Goal: Browse casually: Explore the website without a specific task or goal

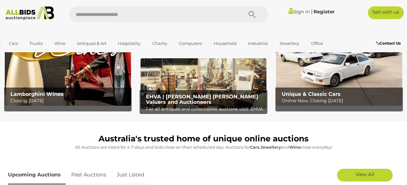
scroll to position [74, 0]
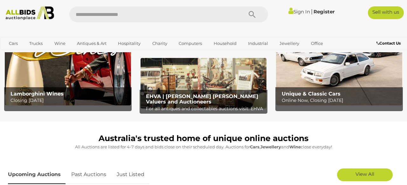
click at [195, 71] on img at bounding box center [204, 83] width 126 height 51
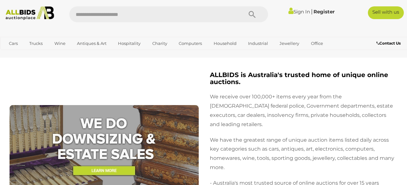
scroll to position [1145, 0]
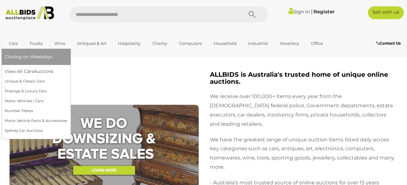
click at [15, 43] on link "Cars" at bounding box center [13, 43] width 17 height 11
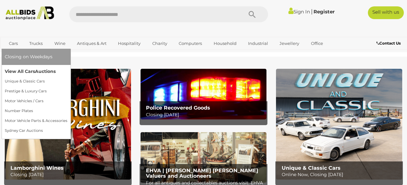
click at [28, 71] on link "View All Cars Auctions" at bounding box center [36, 72] width 63 height 10
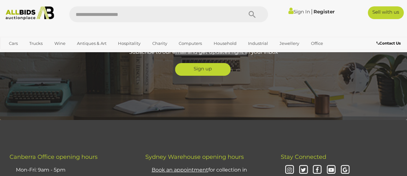
scroll to position [1461, 0]
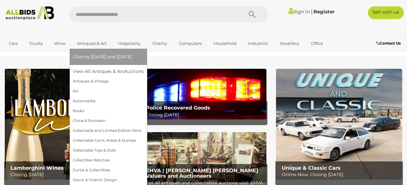
click at [92, 44] on link "Antiques & Art" at bounding box center [92, 43] width 38 height 11
click at [88, 81] on link "Antiques & Vintage" at bounding box center [108, 81] width 71 height 10
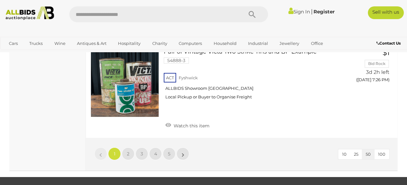
scroll to position [4918, 0]
click at [129, 151] on span "2" at bounding box center [128, 154] width 3 height 6
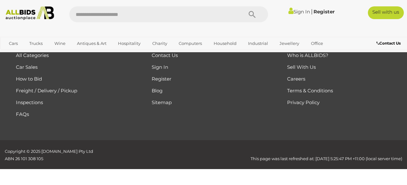
scroll to position [85, 0]
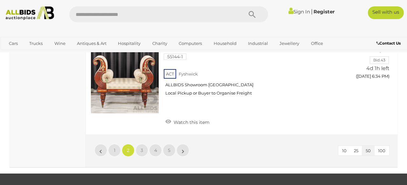
scroll to position [4811, 0]
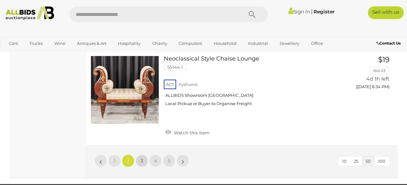
click at [140, 154] on link "3" at bounding box center [142, 160] width 13 height 13
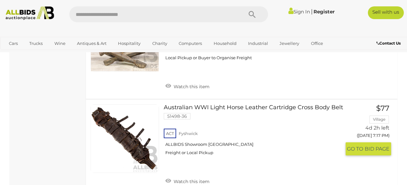
scroll to position [4921, 0]
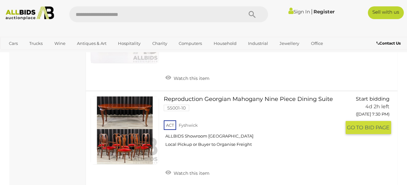
scroll to position [1558, 0]
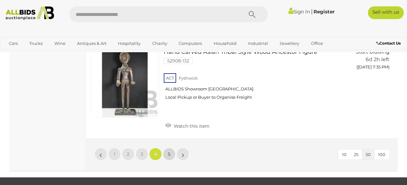
click at [169, 151] on span "5" at bounding box center [169, 154] width 3 height 6
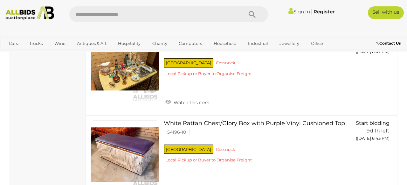
scroll to position [1593, 0]
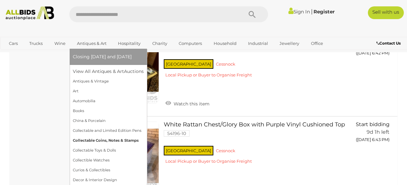
click at [93, 139] on link "Collectable Coins, Notes & Stamps" at bounding box center [108, 141] width 71 height 10
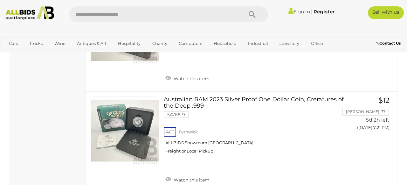
scroll to position [5076, 0]
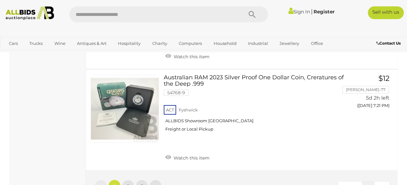
click at [127, 183] on span "2" at bounding box center [128, 186] width 3 height 6
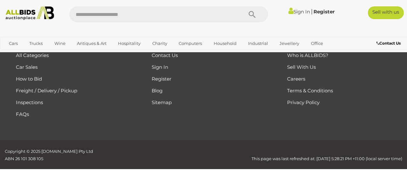
scroll to position [92, 0]
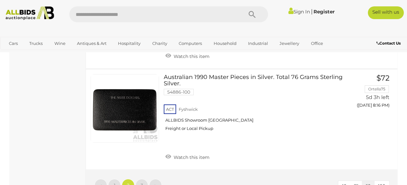
scroll to position [4964, 0]
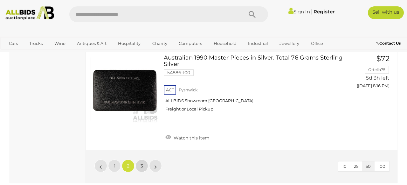
click at [142, 163] on span "3" at bounding box center [142, 166] width 3 height 6
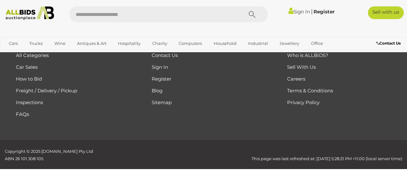
scroll to position [92, 0]
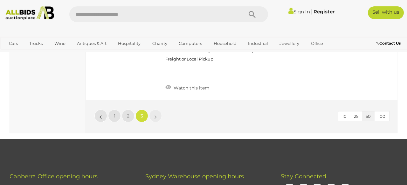
scroll to position [2700, 0]
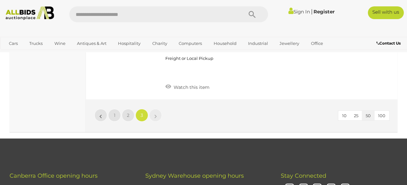
scroll to position [92, 0]
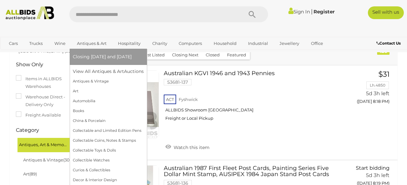
click at [85, 43] on link "Antiques & Art" at bounding box center [92, 43] width 38 height 11
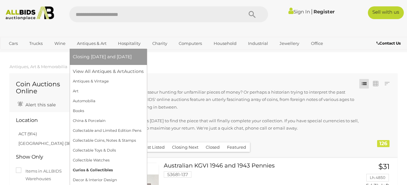
click at [97, 169] on link "Curios & Collectibles" at bounding box center [108, 170] width 71 height 10
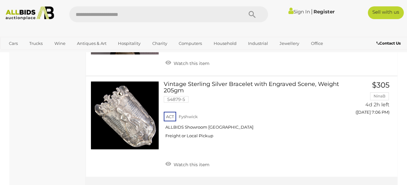
scroll to position [5072, 0]
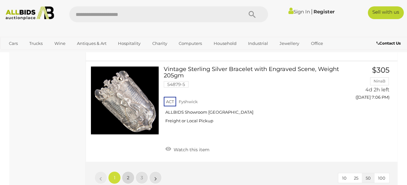
click at [130, 171] on link "2" at bounding box center [128, 177] width 13 height 13
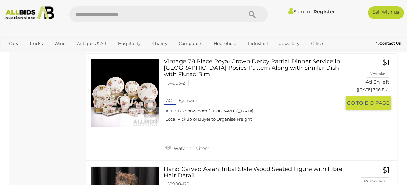
scroll to position [1103, 0]
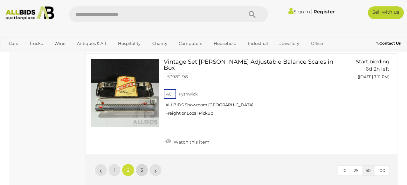
click at [141, 167] on span "3" at bounding box center [142, 170] width 3 height 6
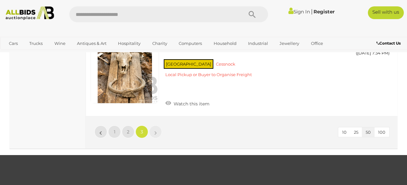
scroll to position [2131, 0]
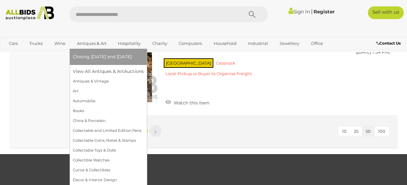
click at [87, 44] on link "Antiques & Art" at bounding box center [92, 43] width 38 height 11
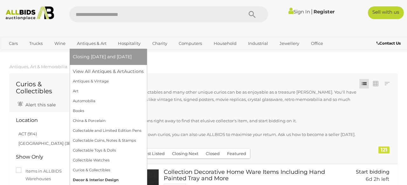
click at [93, 181] on link "Decor & Interior Design" at bounding box center [108, 180] width 71 height 10
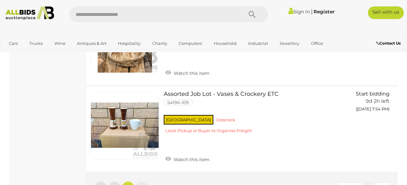
scroll to position [2376, 0]
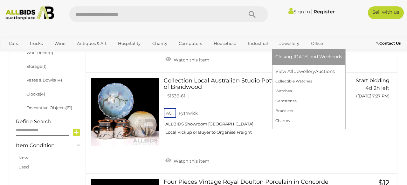
scroll to position [228, 0]
click at [283, 44] on link "Jewellery" at bounding box center [290, 43] width 28 height 11
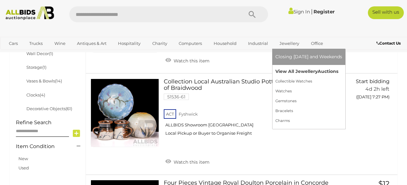
click at [302, 71] on link "View All Jewellery Auctions" at bounding box center [309, 72] width 67 height 10
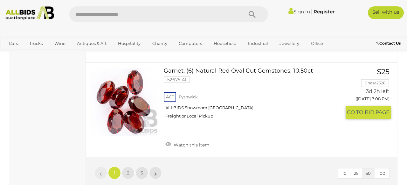
scroll to position [4963, 0]
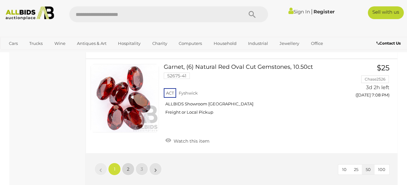
click at [130, 163] on link "2" at bounding box center [128, 169] width 13 height 13
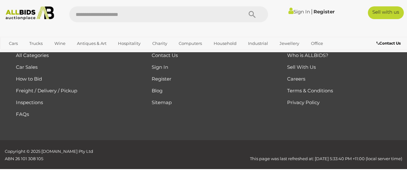
scroll to position [146, 0]
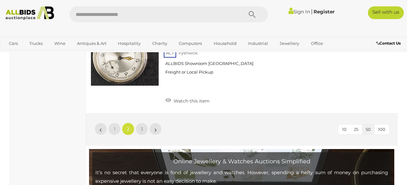
scroll to position [5010, 0]
click at [140, 122] on link "3" at bounding box center [142, 128] width 13 height 13
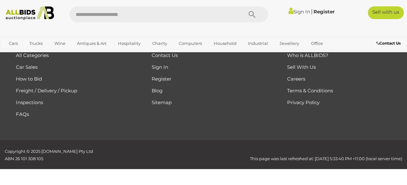
scroll to position [146, 0]
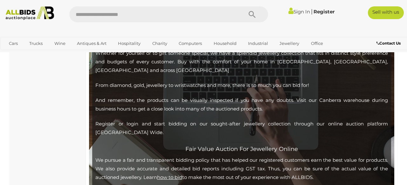
scroll to position [1853, 0]
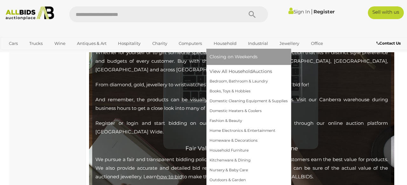
click at [226, 44] on link "Household" at bounding box center [225, 43] width 31 height 11
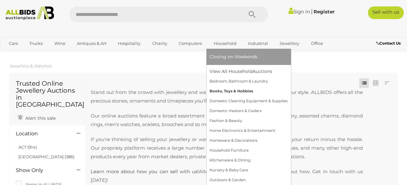
click at [228, 91] on link "Books, Toys & Hobbies" at bounding box center [249, 91] width 78 height 10
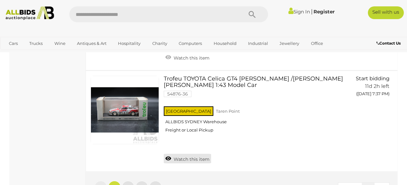
scroll to position [4828, 0]
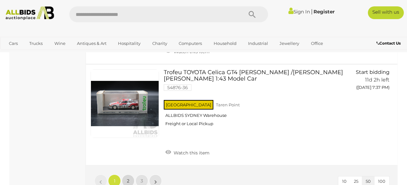
click at [127, 178] on span "2" at bounding box center [128, 181] width 3 height 6
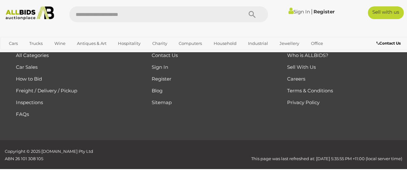
scroll to position [4828, 0]
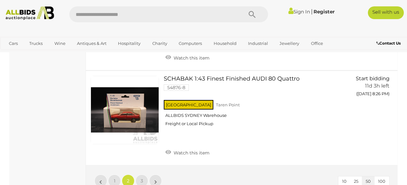
scroll to position [4798, 0]
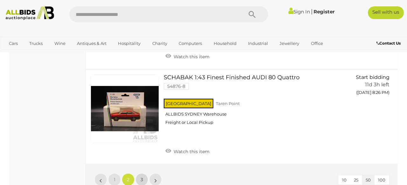
click at [142, 177] on span "3" at bounding box center [142, 180] width 3 height 6
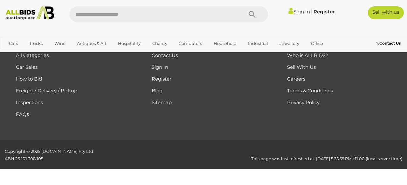
scroll to position [41, 0]
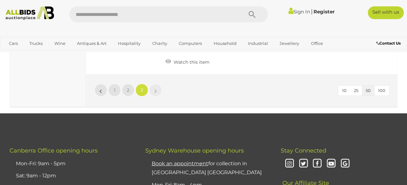
scroll to position [2813, 0]
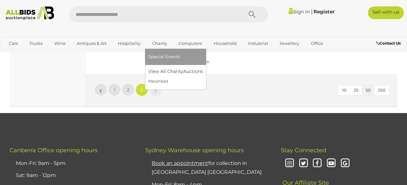
click at [159, 44] on link "Charity" at bounding box center [159, 43] width 23 height 11
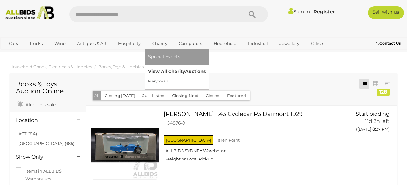
click at [167, 74] on link "View All Charity Auctions" at bounding box center [177, 72] width 58 height 10
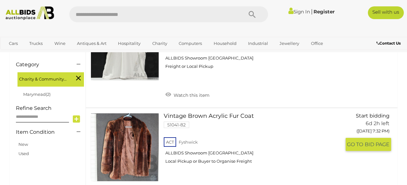
scroll to position [168, 0]
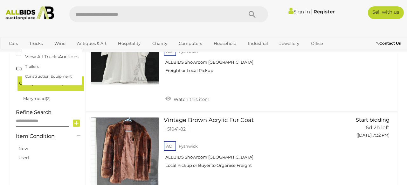
click at [37, 43] on link "Trucks" at bounding box center [36, 43] width 22 height 11
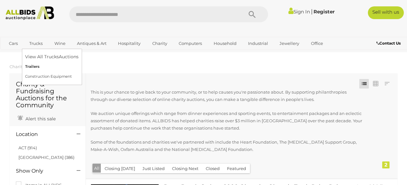
click at [30, 66] on link "Trailers" at bounding box center [51, 67] width 53 height 10
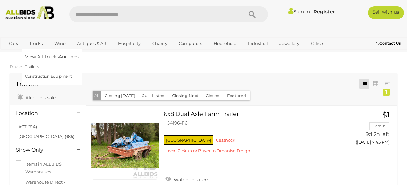
click at [38, 43] on link "Trucks" at bounding box center [36, 43] width 22 height 11
click at [43, 75] on link "Construction Equipment" at bounding box center [51, 77] width 53 height 10
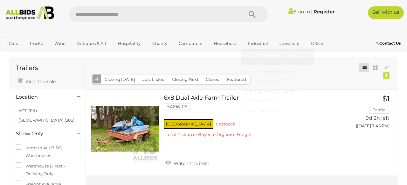
click at [265, 91] on link "Farm Equipment & Supplies" at bounding box center [277, 91] width 67 height 10
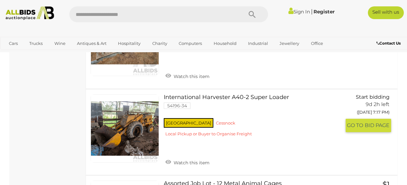
scroll to position [2102, 0]
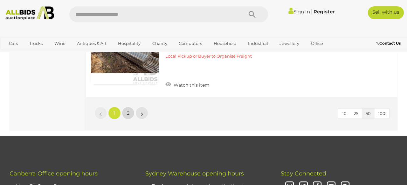
click at [128, 110] on span "2" at bounding box center [128, 113] width 3 height 6
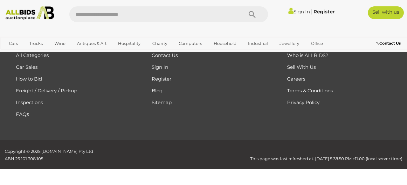
scroll to position [99, 0]
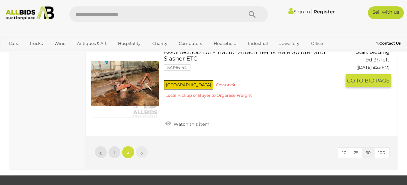
scroll to position [1177, 0]
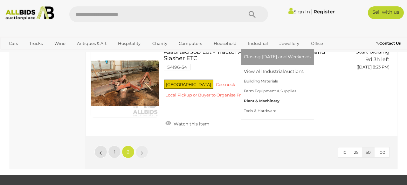
click at [259, 100] on link "Plant & Machinery" at bounding box center [277, 101] width 67 height 10
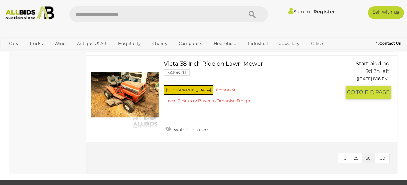
scroll to position [463, 0]
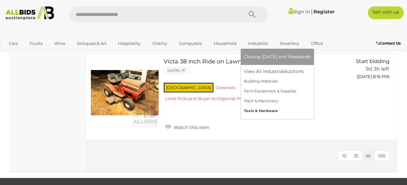
click at [262, 111] on link "Tools & Hardware" at bounding box center [277, 111] width 67 height 10
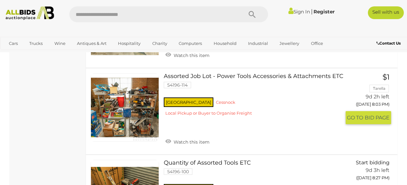
scroll to position [2002, 0]
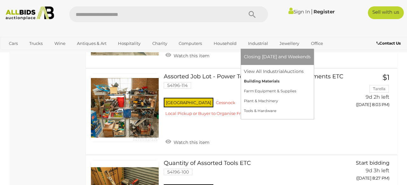
click at [263, 81] on link "Building Materials" at bounding box center [277, 81] width 67 height 10
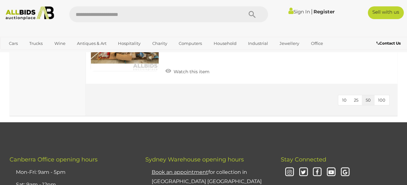
scroll to position [1272, 0]
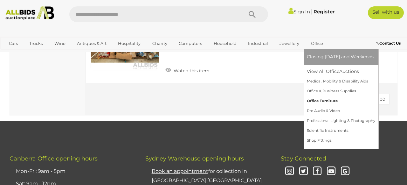
click at [324, 101] on link "Office Furniture" at bounding box center [341, 101] width 68 height 10
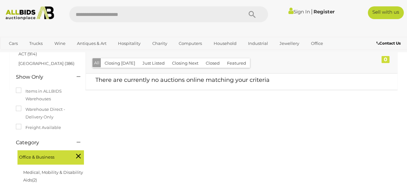
scroll to position [80, 0]
